Goal: Task Accomplishment & Management: Use online tool/utility

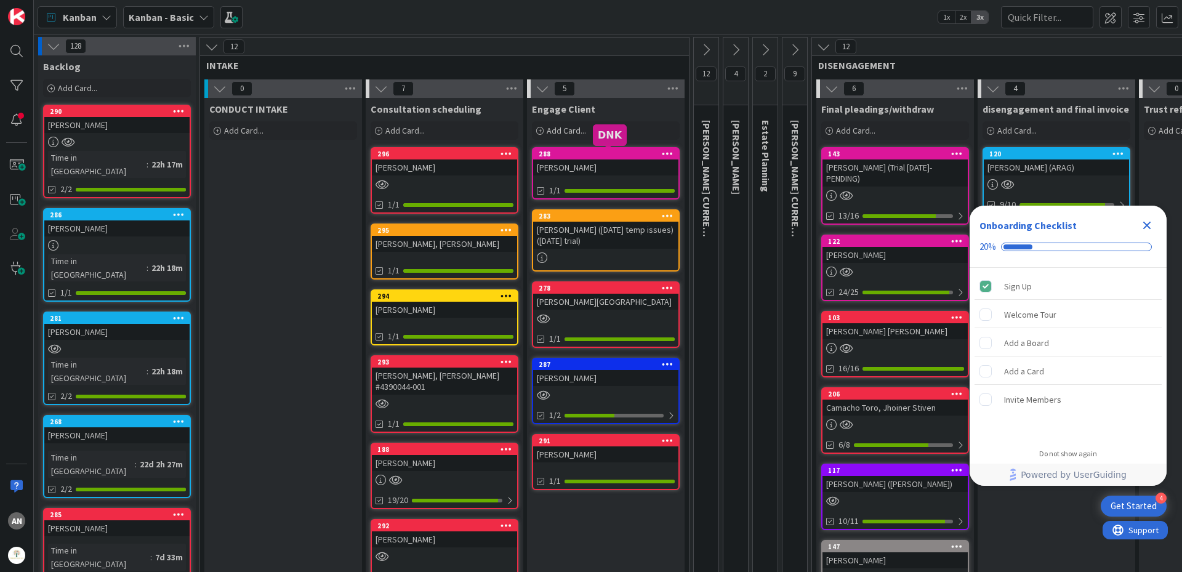
click at [595, 161] on div "[PERSON_NAME]" at bounding box center [605, 167] width 145 height 16
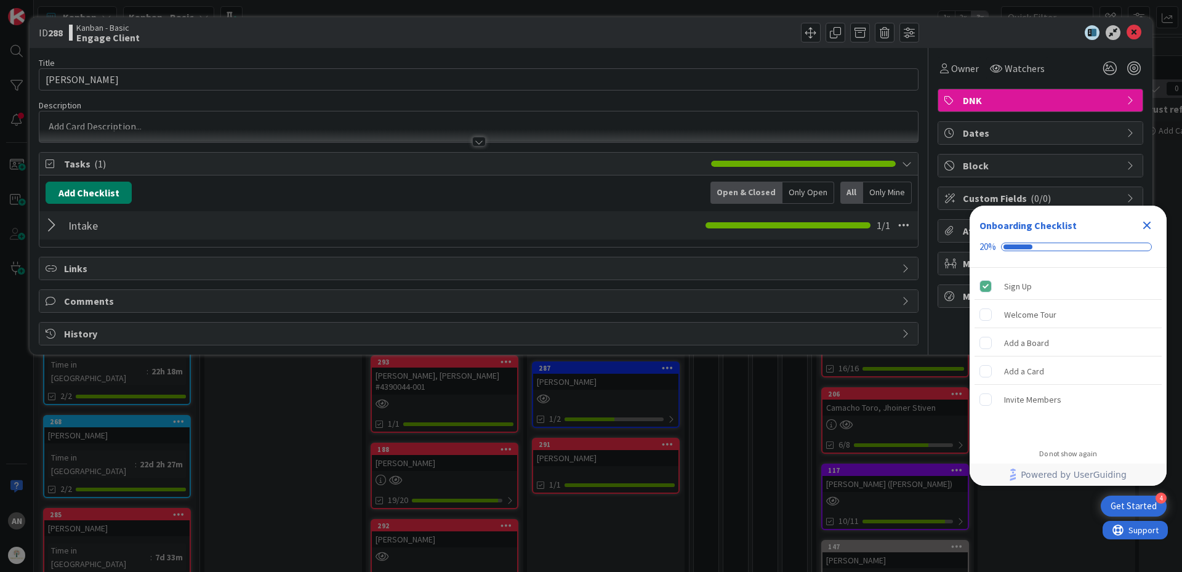
click at [105, 200] on button "Add Checklist" at bounding box center [89, 193] width 86 height 22
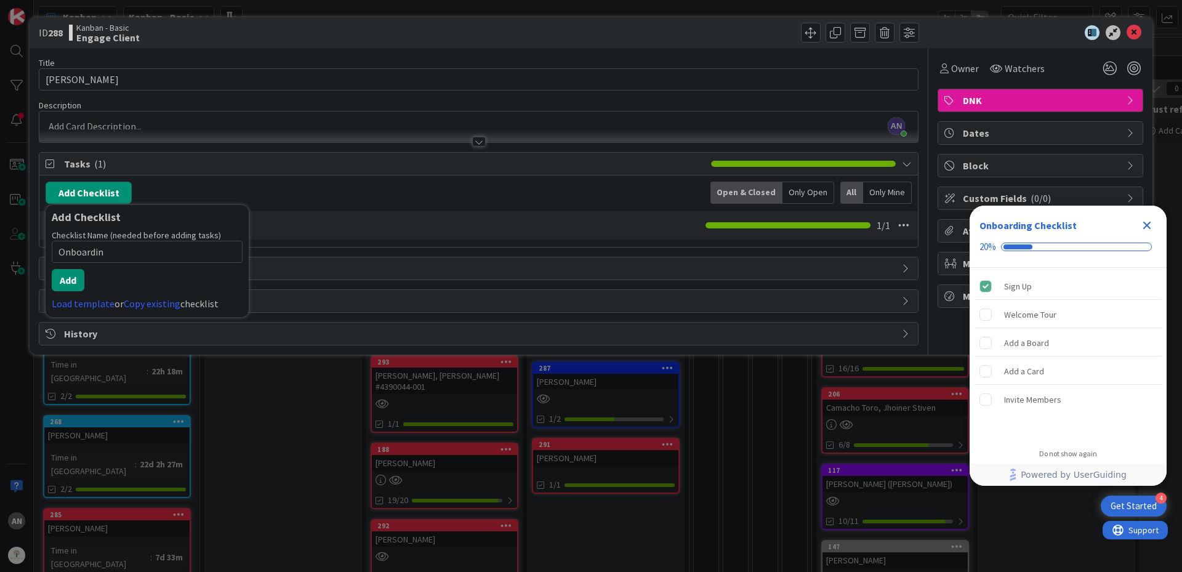
type input "Onboarding"
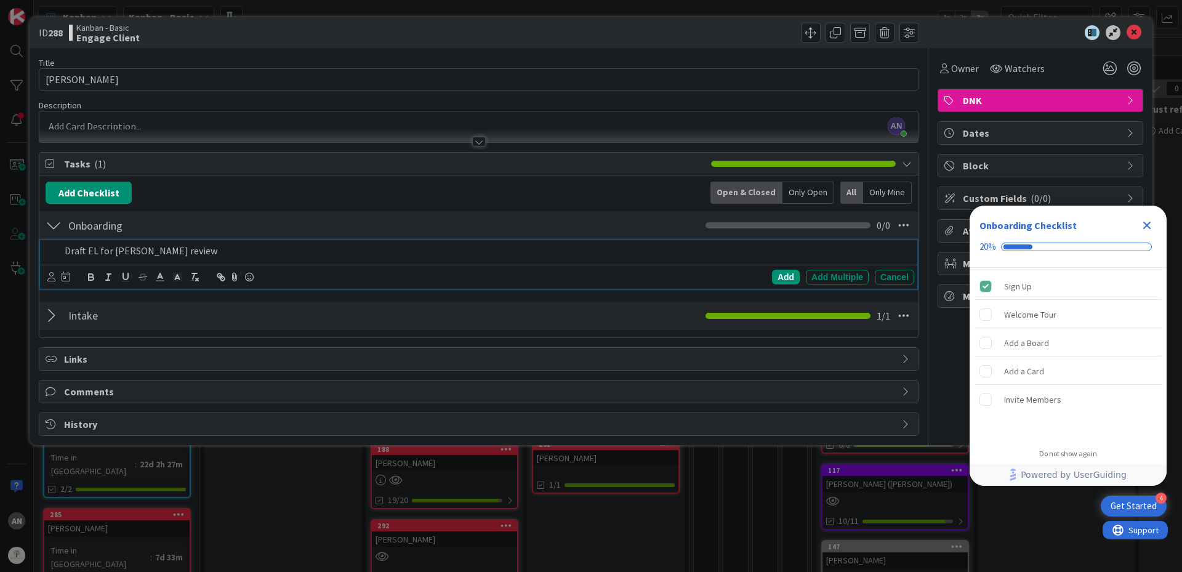
click at [97, 256] on p "Draft EL for [PERSON_NAME] review" at bounding box center [487, 251] width 845 height 14
click at [54, 280] on icon at bounding box center [51, 276] width 8 height 9
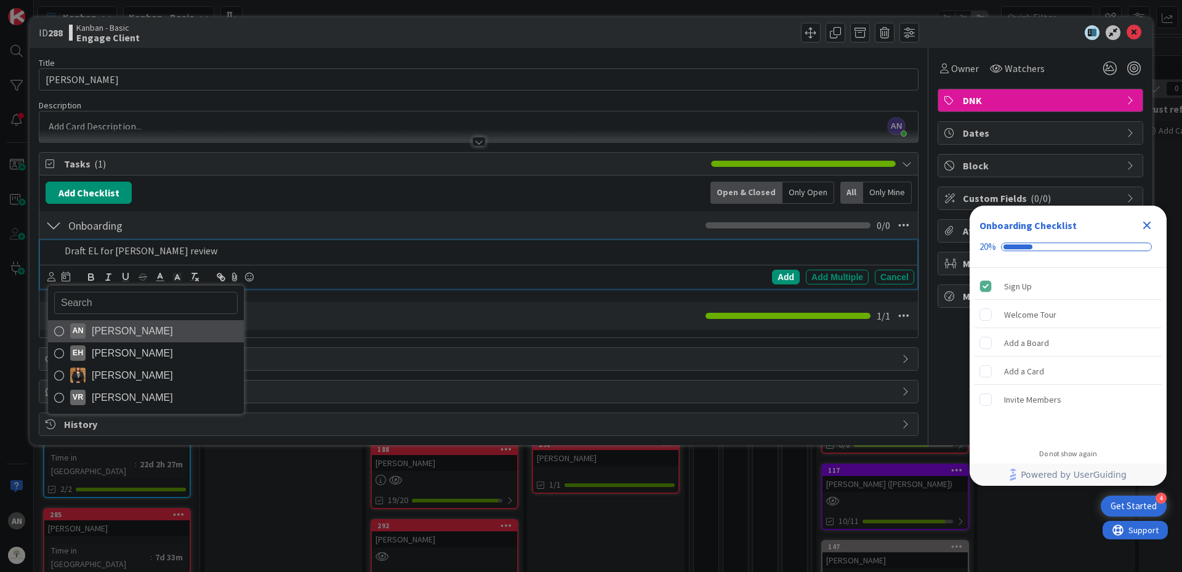
click at [92, 333] on span "[PERSON_NAME]" at bounding box center [132, 331] width 81 height 18
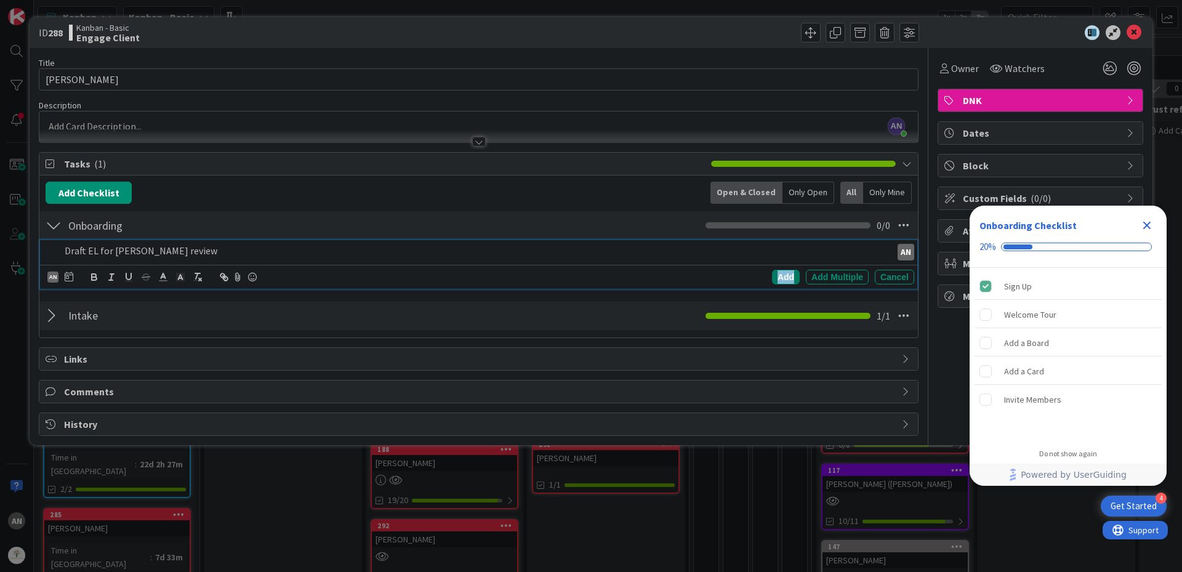
click at [777, 278] on div "Add" at bounding box center [786, 277] width 28 height 15
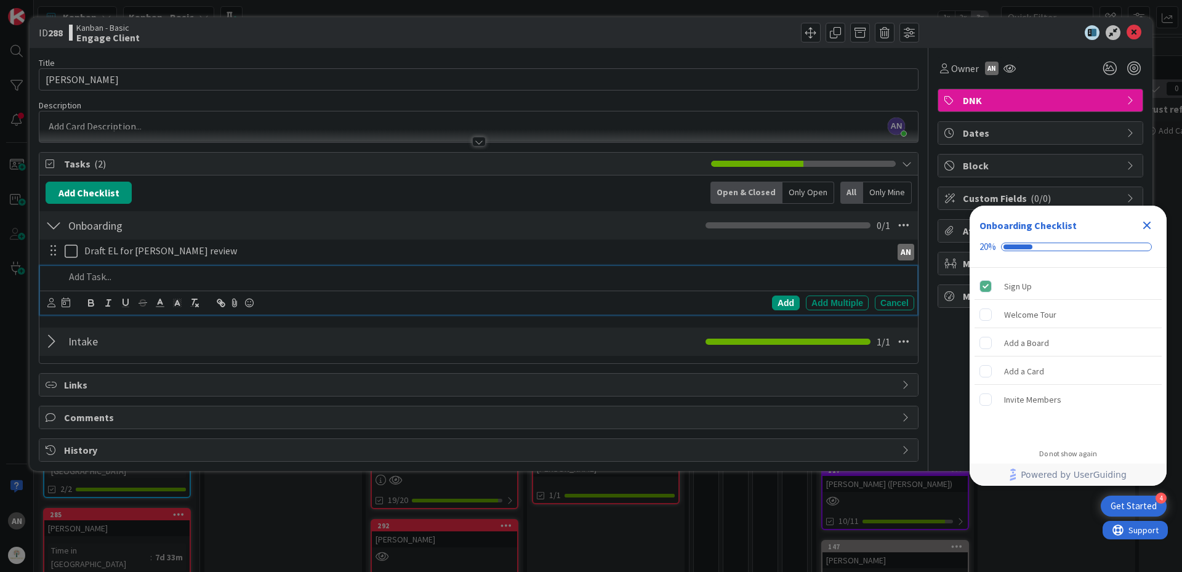
click at [136, 275] on p at bounding box center [487, 277] width 845 height 14
click at [57, 308] on div "AN [PERSON_NAME] EH [PERSON_NAME] [PERSON_NAME] VR [PERSON_NAME]" at bounding box center [58, 303] width 23 height 15
click at [46, 299] on div "AN [PERSON_NAME] EH [PERSON_NAME] [PERSON_NAME] VR [PERSON_NAME] Add Add Multip…" at bounding box center [478, 303] width 877 height 24
click at [50, 300] on icon at bounding box center [51, 302] width 8 height 9
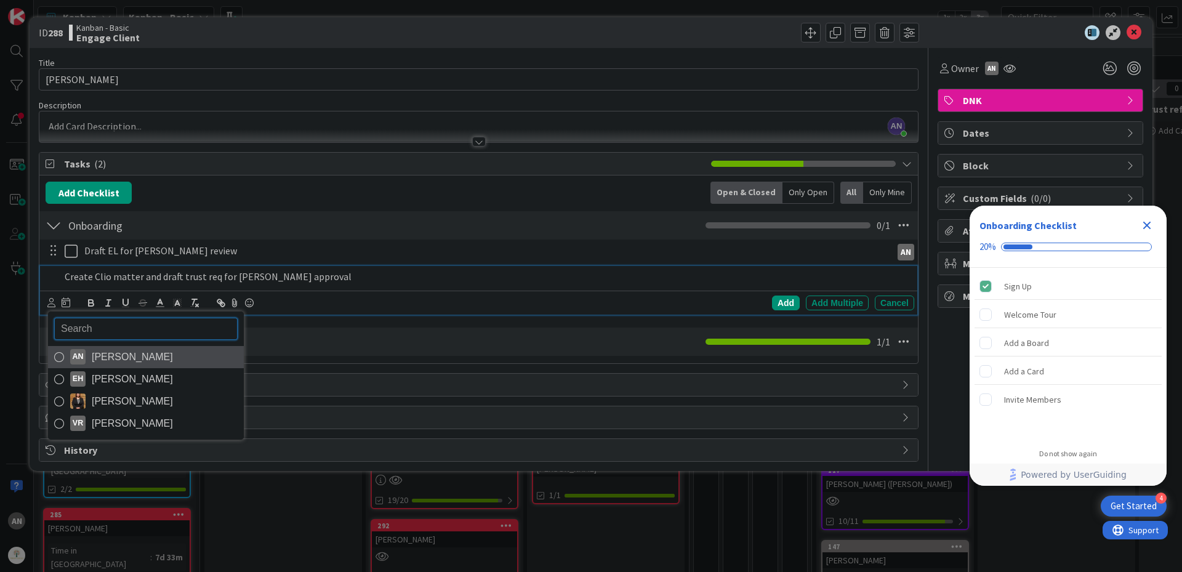
click at [129, 358] on span "[PERSON_NAME]" at bounding box center [132, 357] width 81 height 18
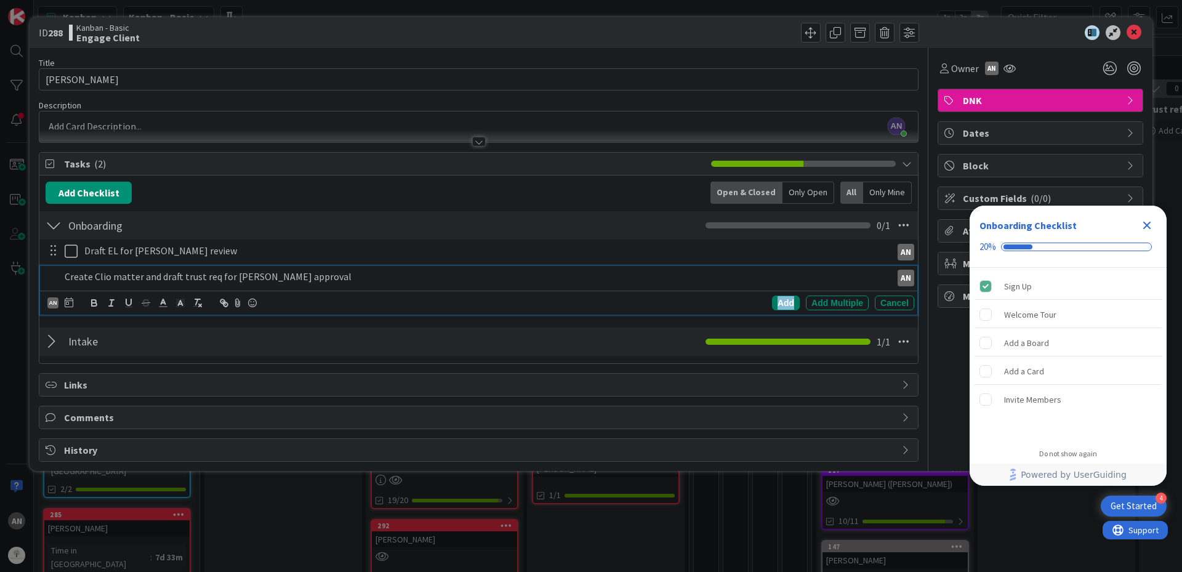
click at [786, 305] on div "Add" at bounding box center [786, 303] width 28 height 15
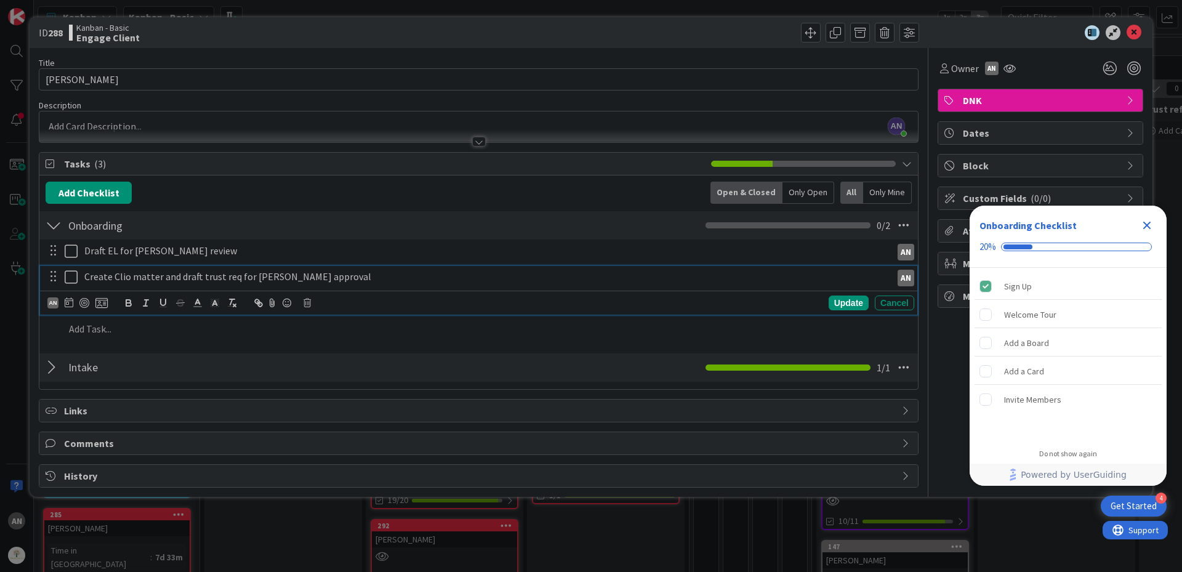
click at [71, 278] on icon at bounding box center [74, 277] width 18 height 15
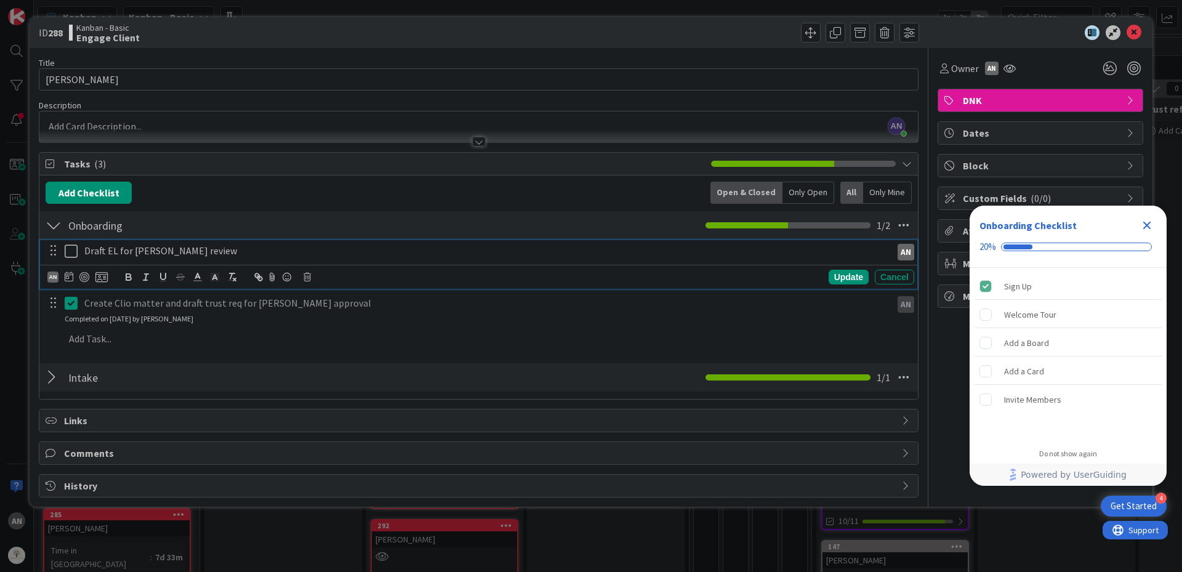
click at [71, 250] on icon at bounding box center [74, 251] width 18 height 15
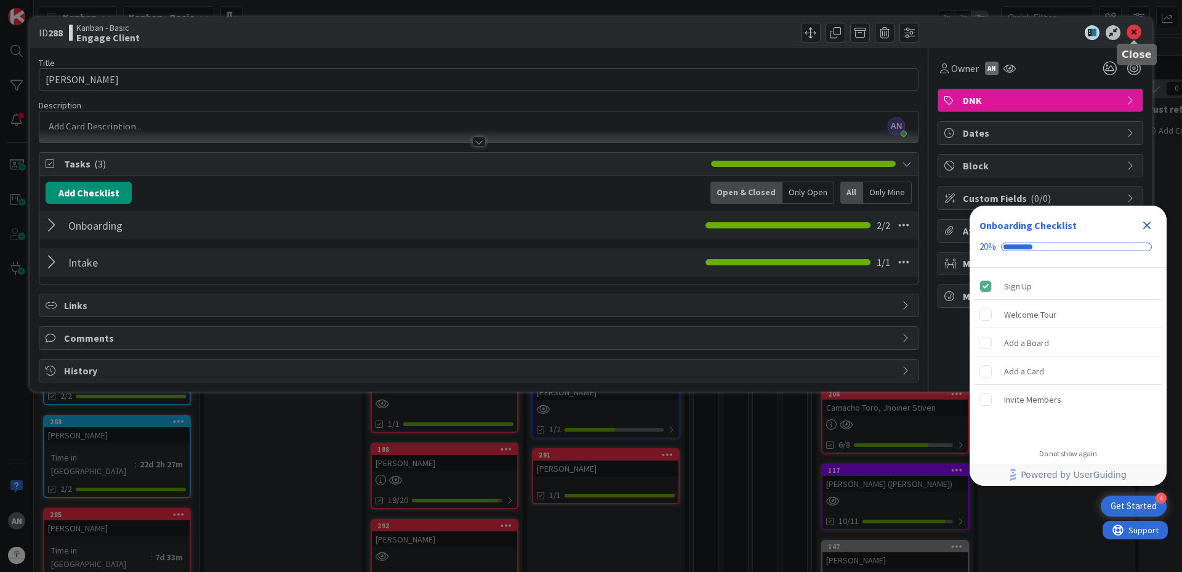
click at [1137, 30] on icon at bounding box center [1134, 32] width 15 height 15
